Goal: Communication & Community: Answer question/provide support

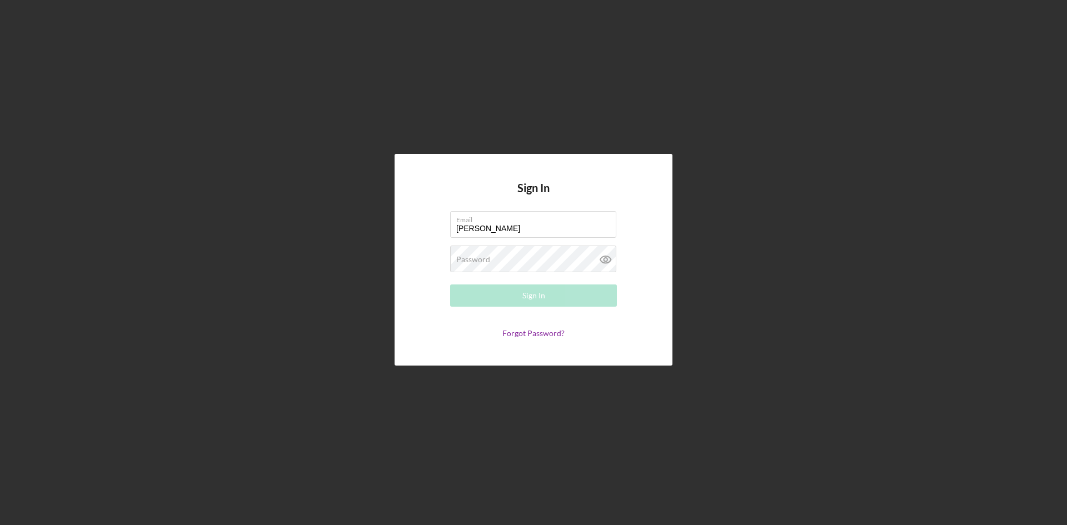
type input "[EMAIL_ADDRESS][DOMAIN_NAME]"
click at [450, 284] on button "Sign In" at bounding box center [533, 295] width 167 height 22
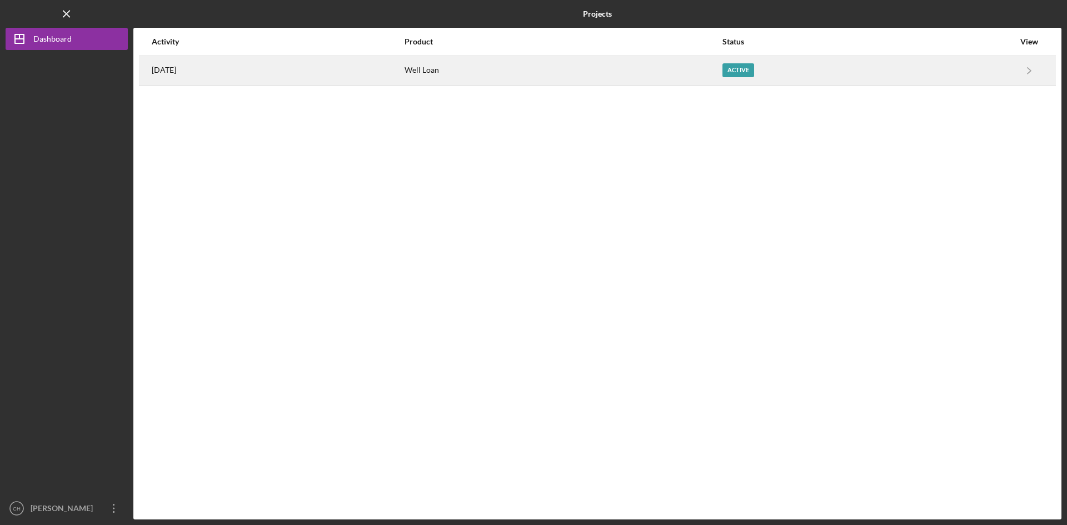
click at [169, 70] on time "[DATE]" at bounding box center [164, 70] width 24 height 9
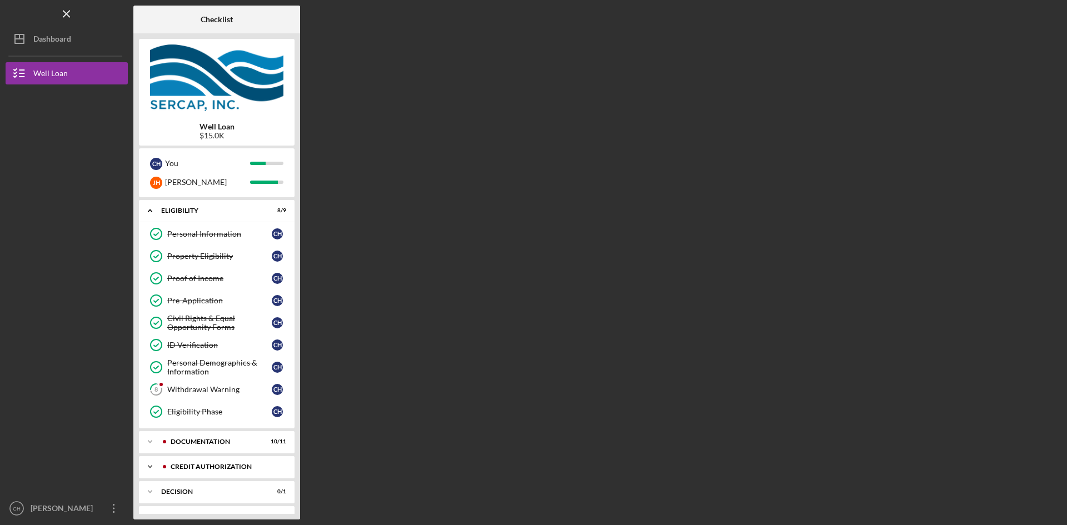
click at [242, 461] on div "Icon/Expander CREDIT AUTHORIZATION 2 / 2" at bounding box center [217, 467] width 156 height 22
click at [242, 461] on div "Icon/Expander CREDIT AUTHORIZATION 2 / 2" at bounding box center [217, 467] width 156 height 23
click at [242, 461] on div "Icon/Expander CREDIT AUTHORIZATION 2 / 2" at bounding box center [217, 467] width 156 height 22
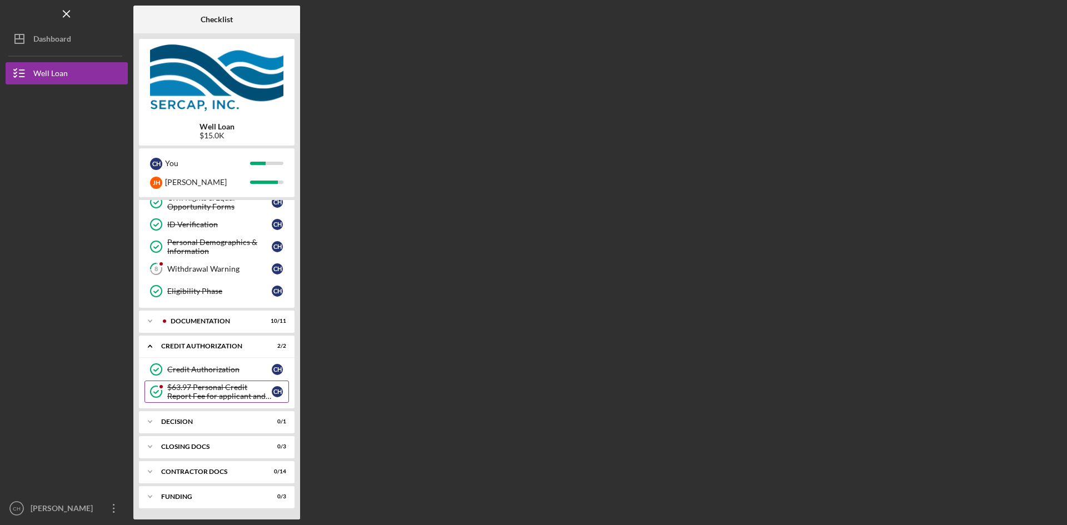
click at [225, 392] on div "$63.97 Personal Credit Report Fee for applicant and co borrower" at bounding box center [219, 392] width 104 height 18
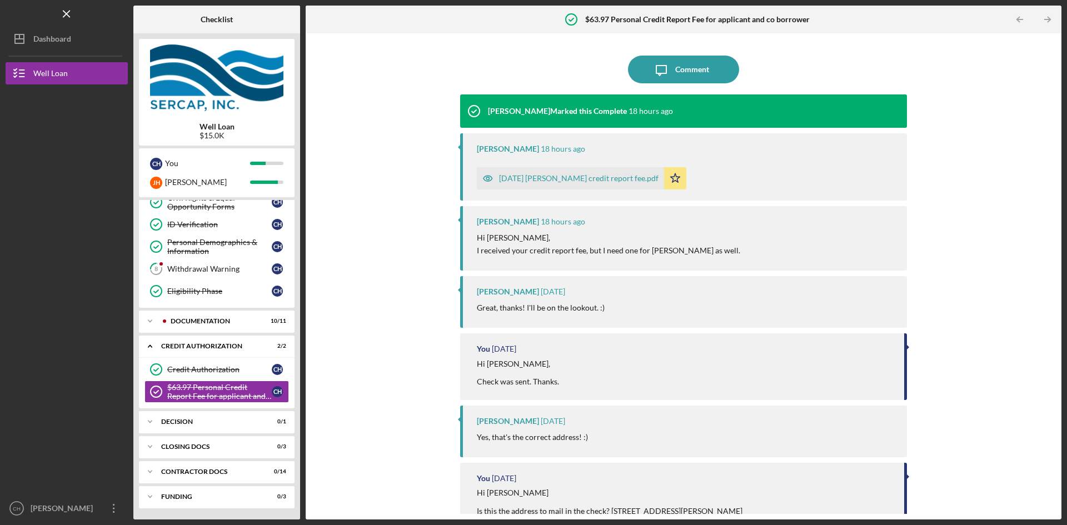
click at [743, 243] on div "Hi [PERSON_NAME], I received your credit report fee, but I need one for [PERSON…" at bounding box center [686, 244] width 419 height 25
click at [671, 176] on div "[DATE] [PERSON_NAME] credit report fee.pdf Icon/Star" at bounding box center [686, 176] width 419 height 28
click at [563, 181] on div "[DATE] [PERSON_NAME] credit report fee.pdf" at bounding box center [578, 178] width 159 height 9
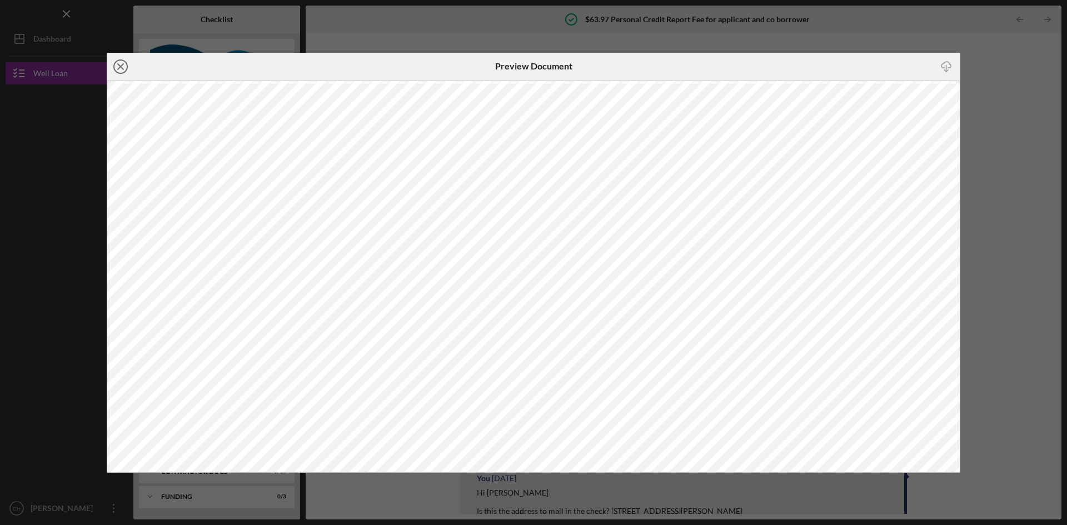
click at [120, 67] on line at bounding box center [121, 67] width 6 height 6
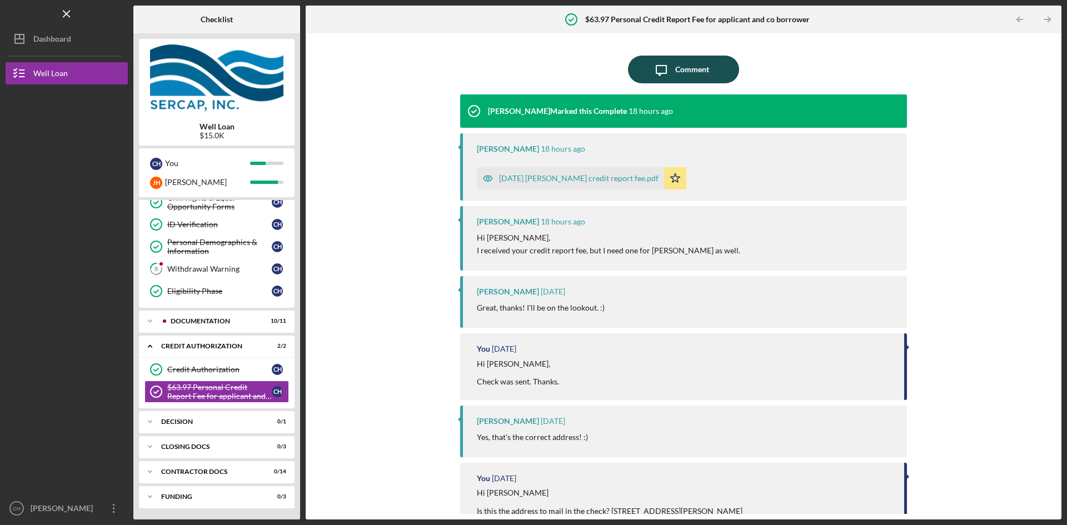
click at [697, 72] on div "Comment" at bounding box center [692, 70] width 34 height 28
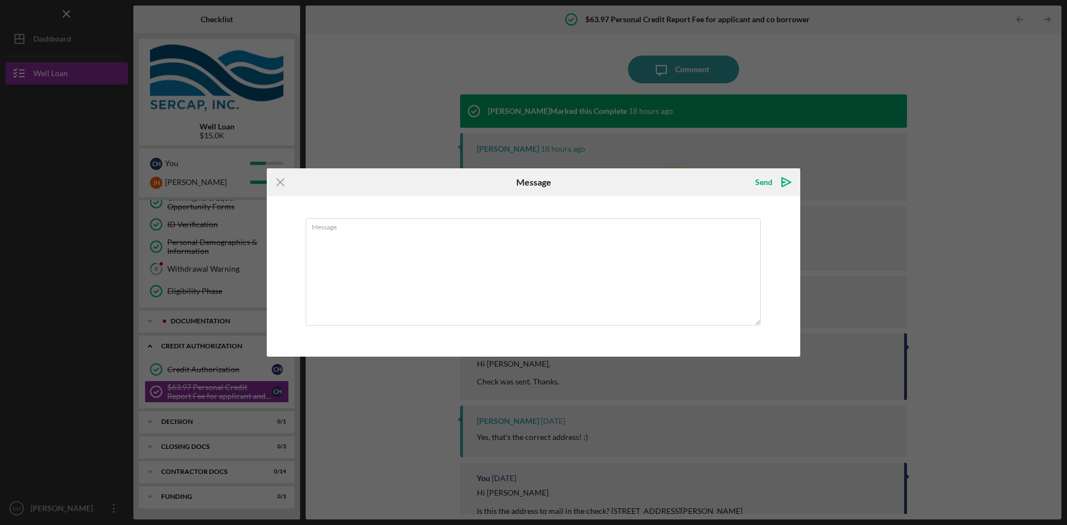
click at [482, 183] on div "Message" at bounding box center [534, 182] width 178 height 28
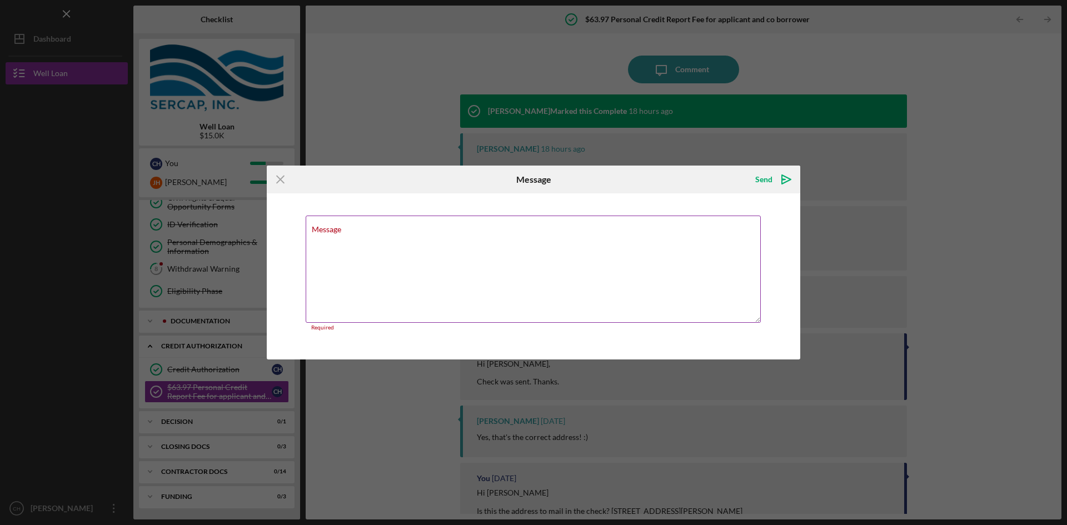
click at [614, 246] on textarea "Message" at bounding box center [533, 269] width 455 height 107
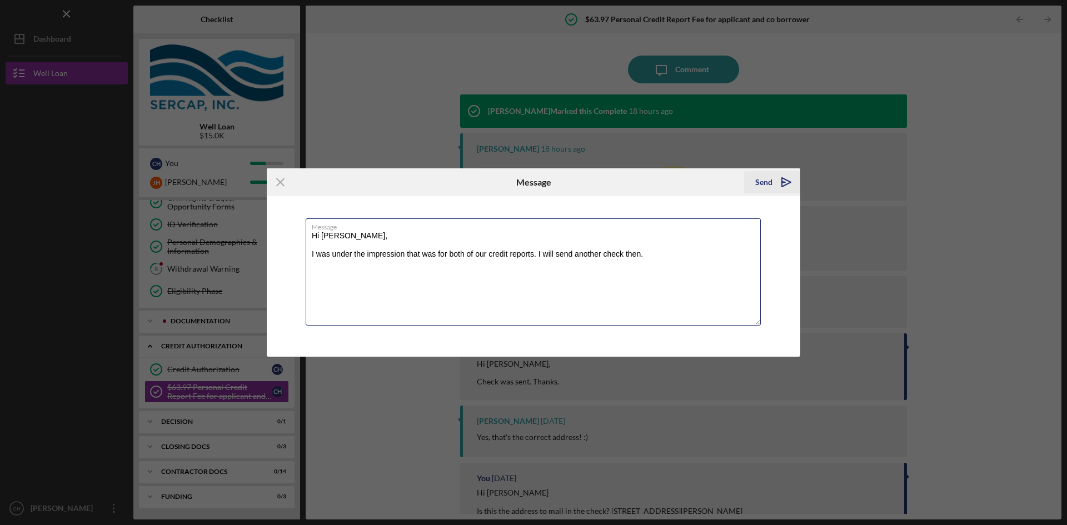
type textarea "Hi [PERSON_NAME], I was under the impression that was for both of our credit re…"
click at [767, 180] on div "Send" at bounding box center [763, 182] width 17 height 22
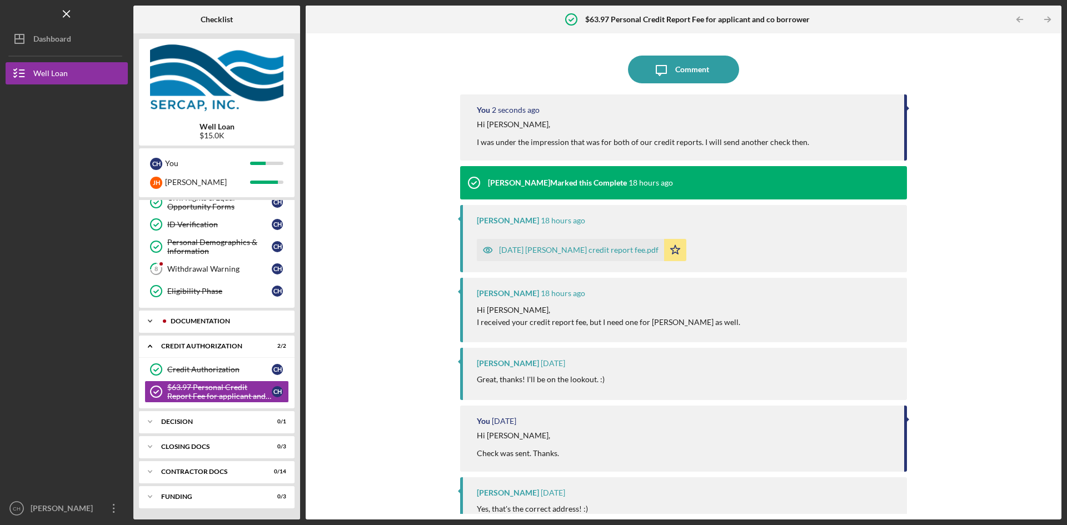
click at [147, 321] on icon "Icon/Expander" at bounding box center [150, 321] width 22 height 22
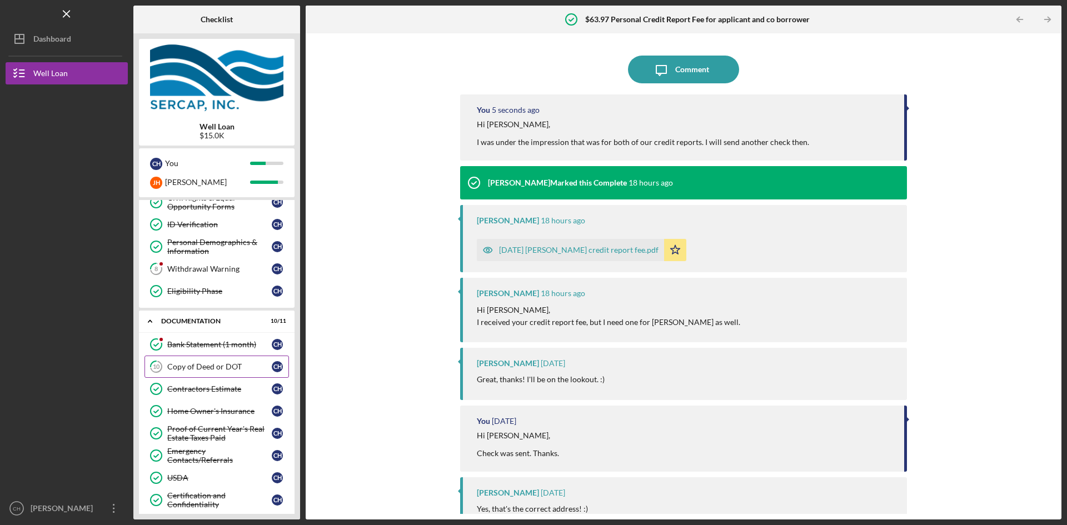
click at [226, 366] on div "Copy of Deed or DOT" at bounding box center [219, 366] width 104 height 9
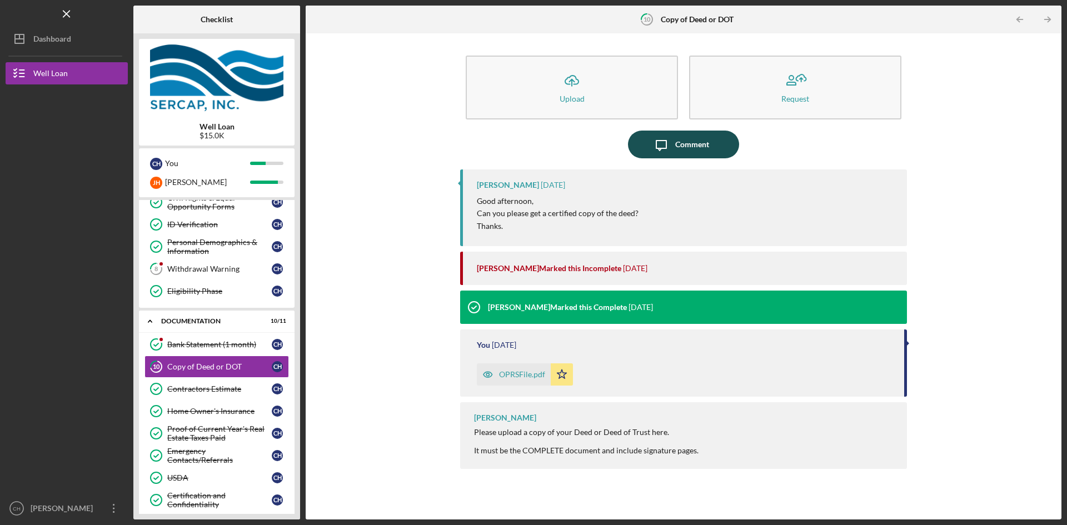
click at [686, 141] on div "Comment" at bounding box center [692, 145] width 34 height 28
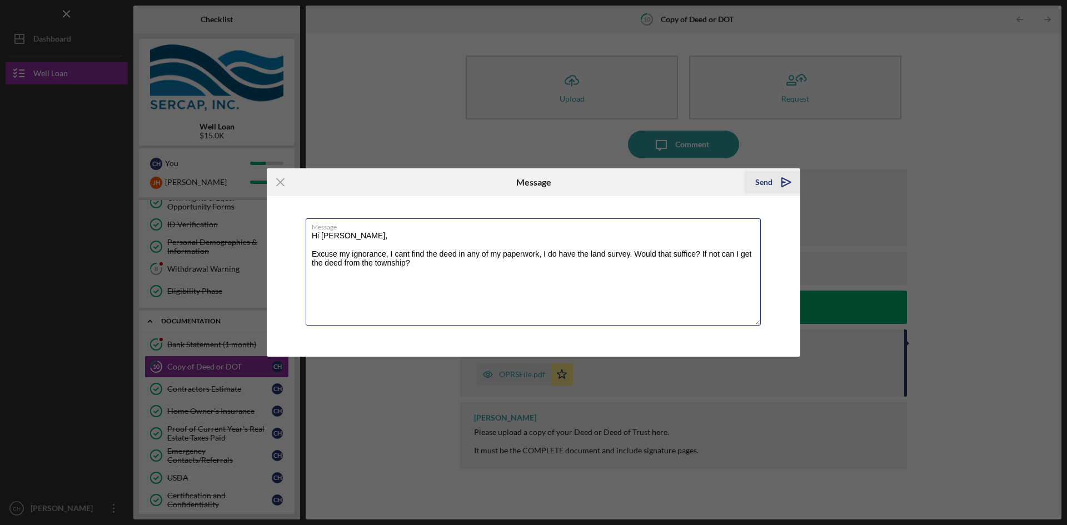
type textarea "Hi [PERSON_NAME], Excuse my ignorance, I cant find the deed in any of my paperw…"
click at [765, 185] on div "Send" at bounding box center [763, 182] width 17 height 22
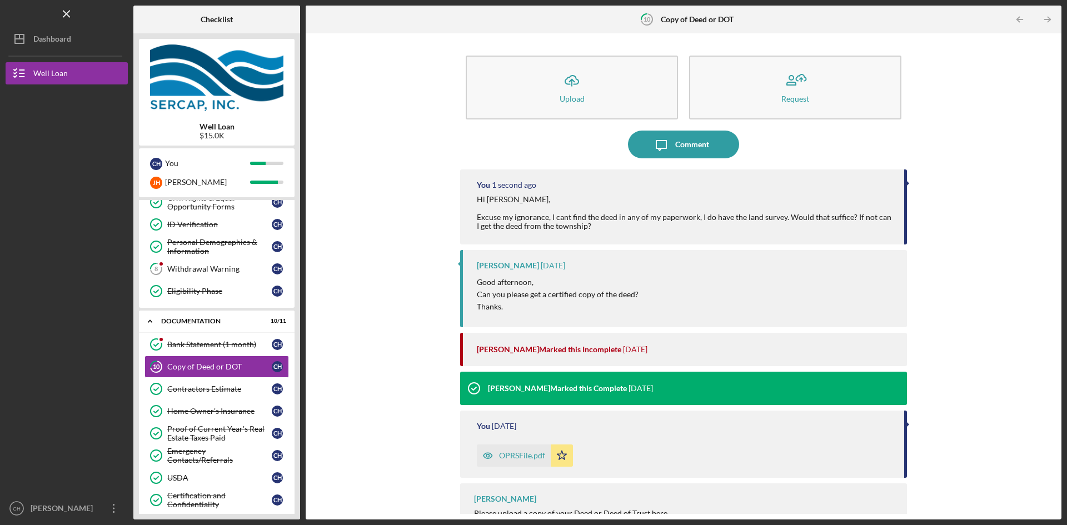
click at [1007, 265] on div "Icon/Upload Upload Request Icon/Message Comment You 1 second ago Hi [PERSON_NAM…" at bounding box center [683, 276] width 745 height 475
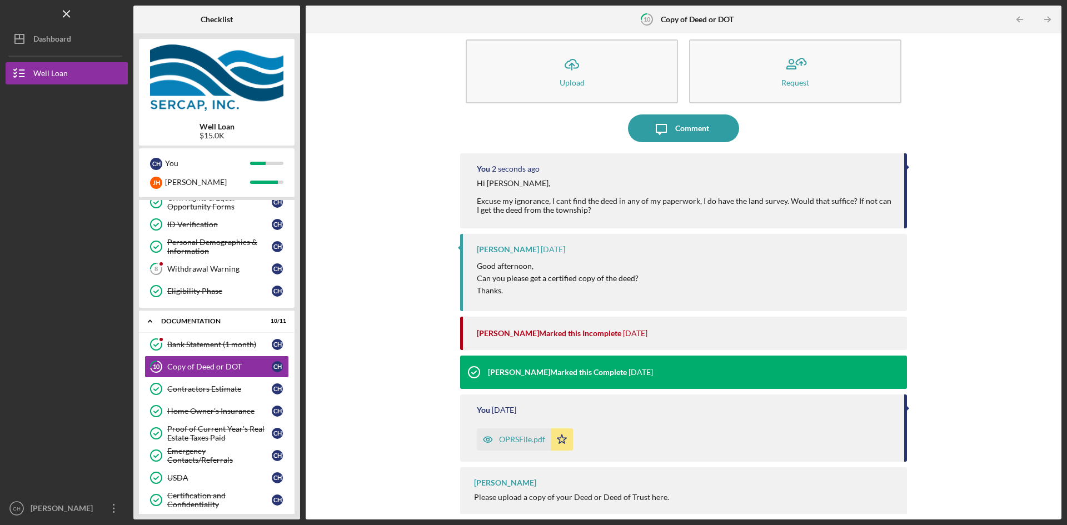
scroll to position [25, 0]
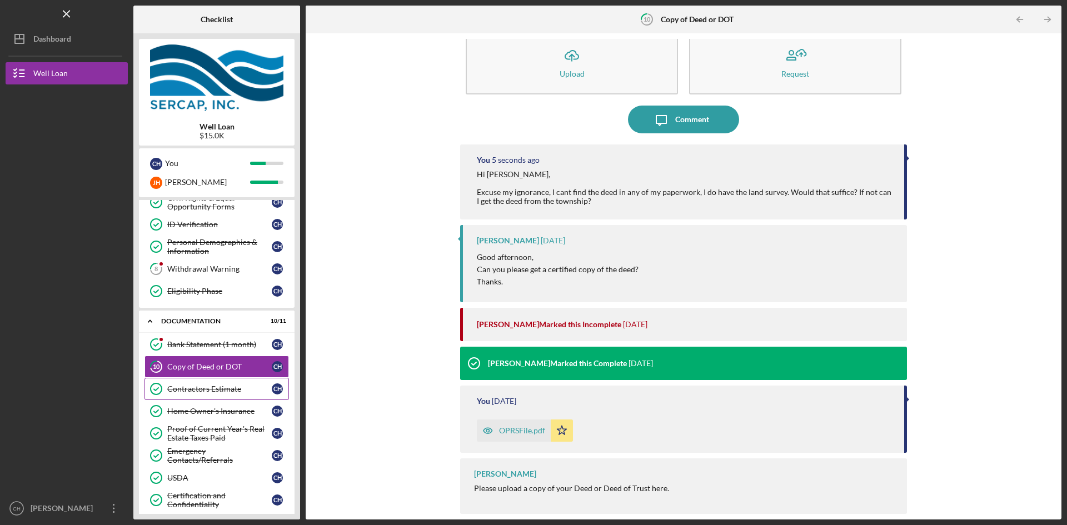
click at [220, 393] on div "Contractors Estimate" at bounding box center [219, 388] width 104 height 9
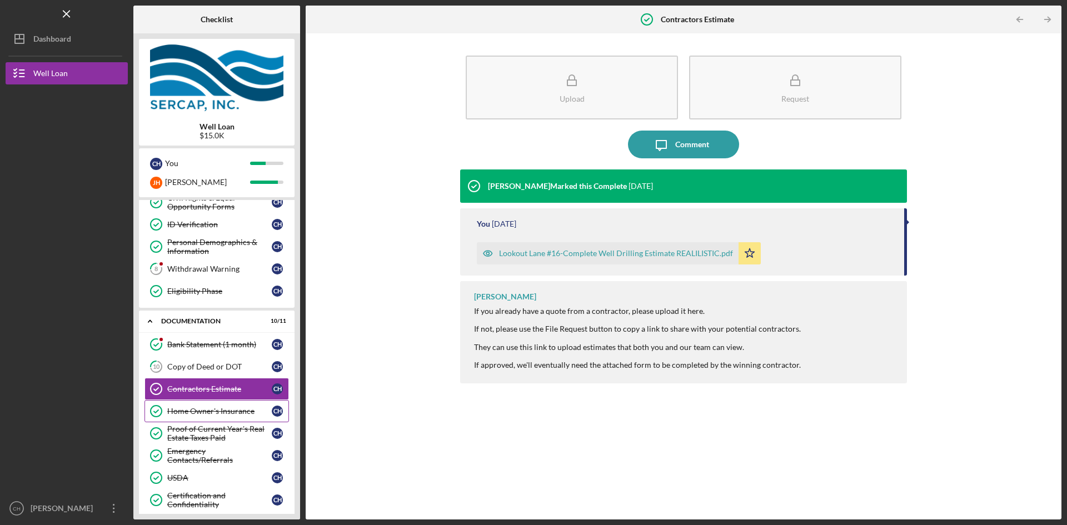
click at [233, 416] on div "Home Owner's Insurance" at bounding box center [219, 411] width 104 height 9
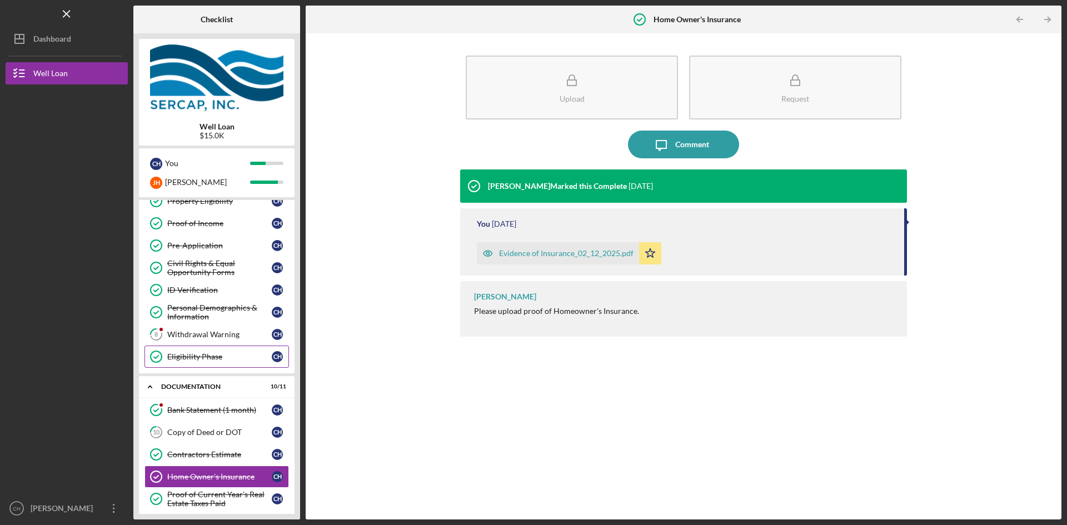
scroll to position [56, 0]
click at [220, 408] on div "Bank Statement (1 month)" at bounding box center [219, 409] width 104 height 9
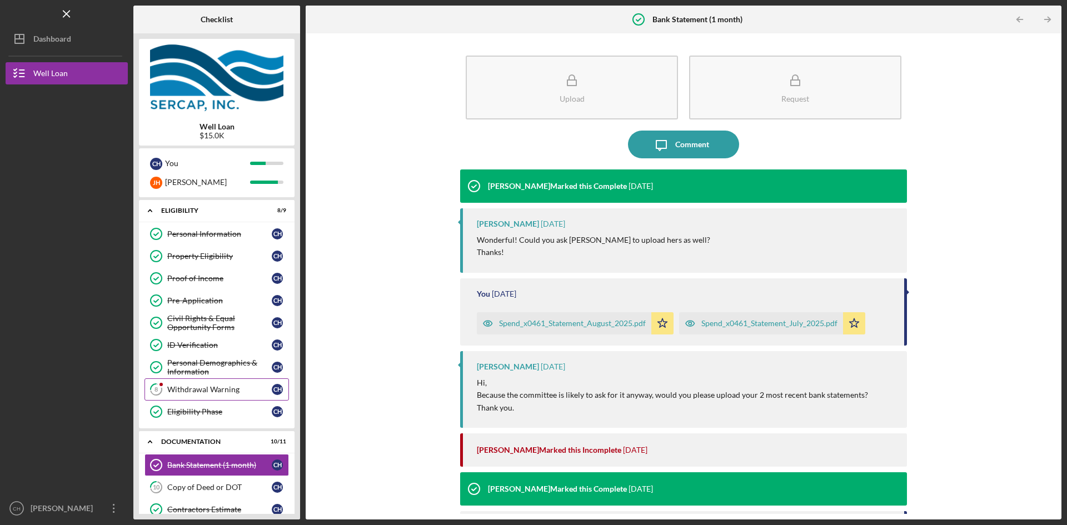
click at [225, 391] on div "Withdrawal Warning" at bounding box center [219, 389] width 104 height 9
